Goal: Contribute content: Add original content to the website for others to see

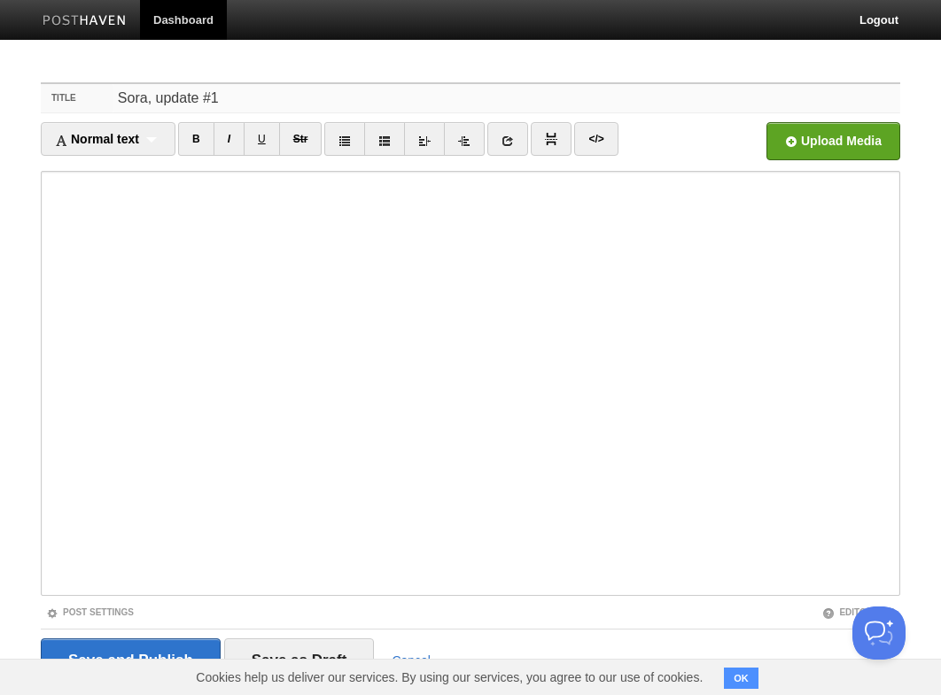
click at [159, 103] on input "Sora, update #1" at bounding box center [507, 98] width 788 height 28
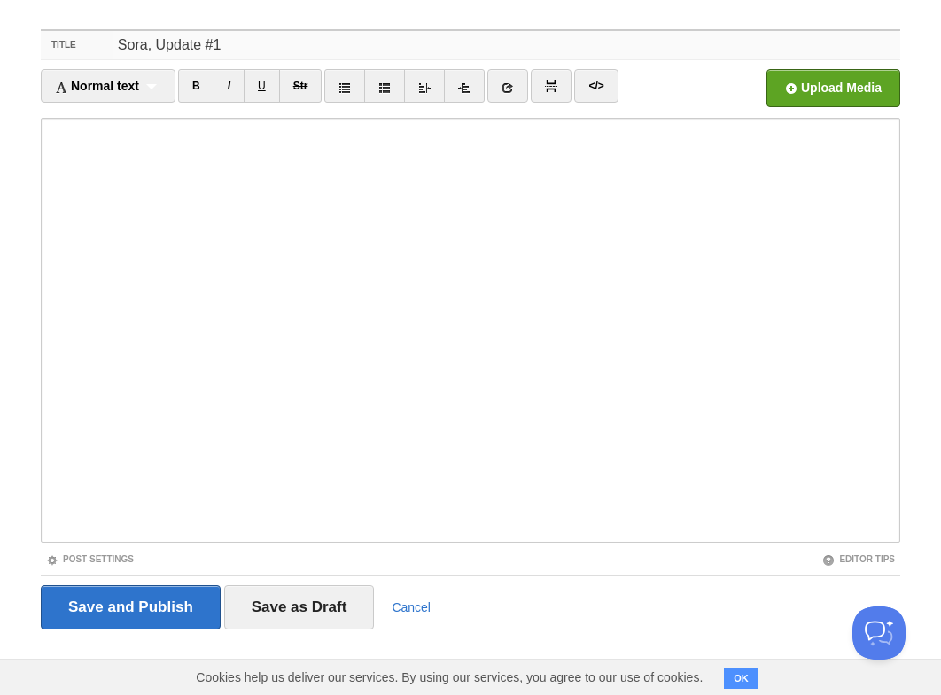
click at [150, 50] on input "Sora, Update #1" at bounding box center [507, 45] width 788 height 28
type input "Sora update #1"
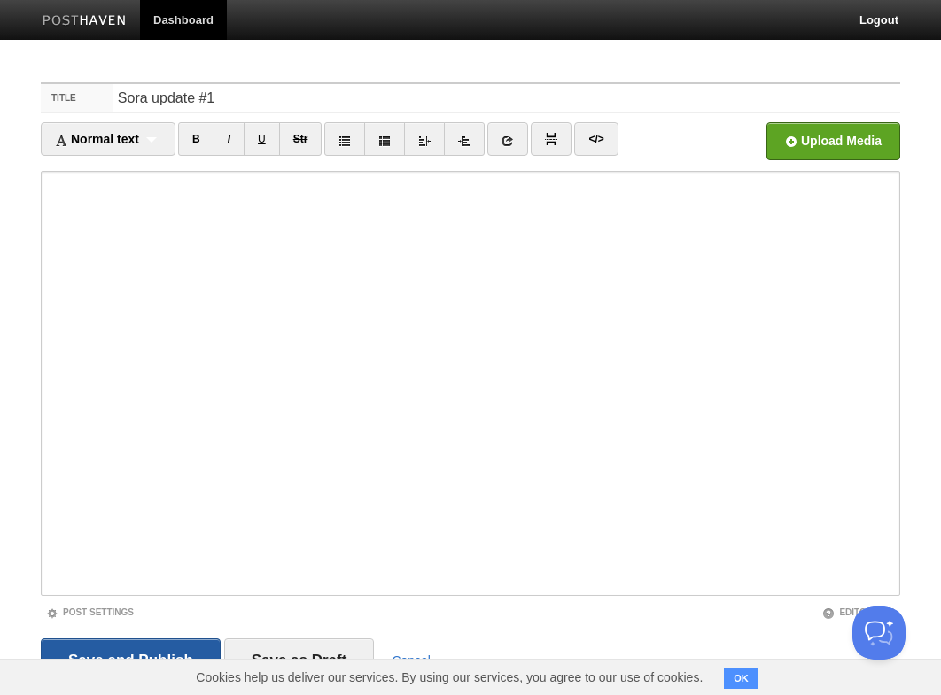
click at [90, 655] on input "Save and Publish" at bounding box center [131, 661] width 180 height 44
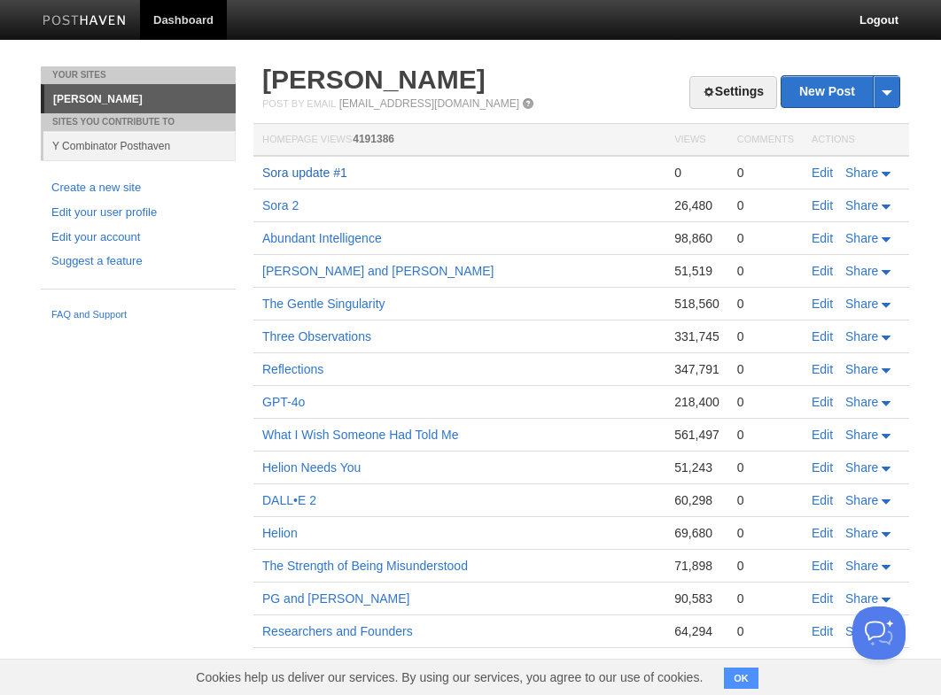
click at [335, 177] on link "Sora update #1" at bounding box center [304, 173] width 85 height 14
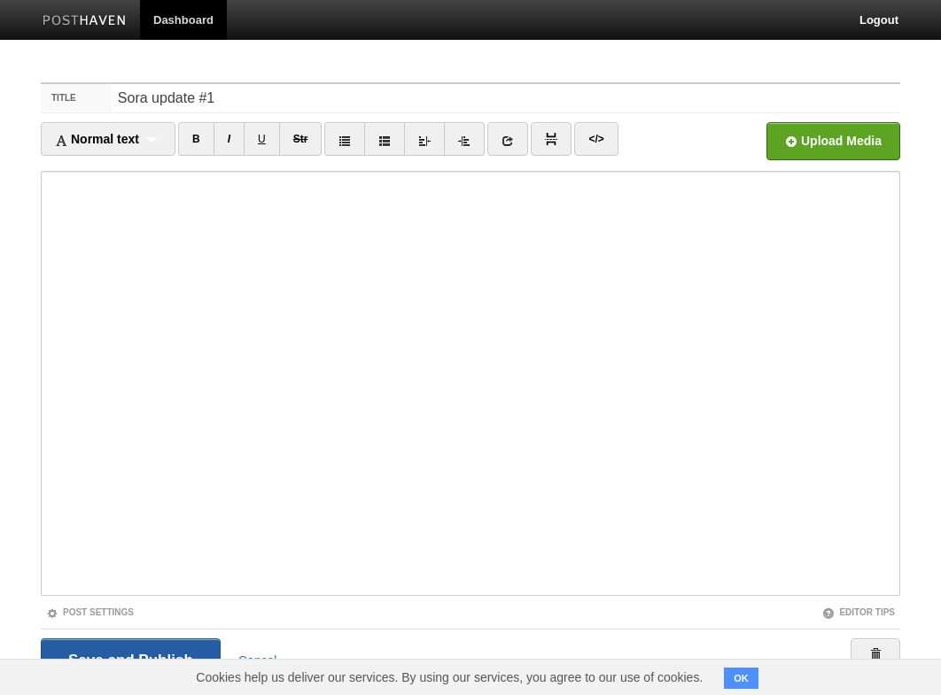
click at [131, 652] on input "Save and Publish" at bounding box center [131, 661] width 180 height 44
